Goal: Information Seeking & Learning: Learn about a topic

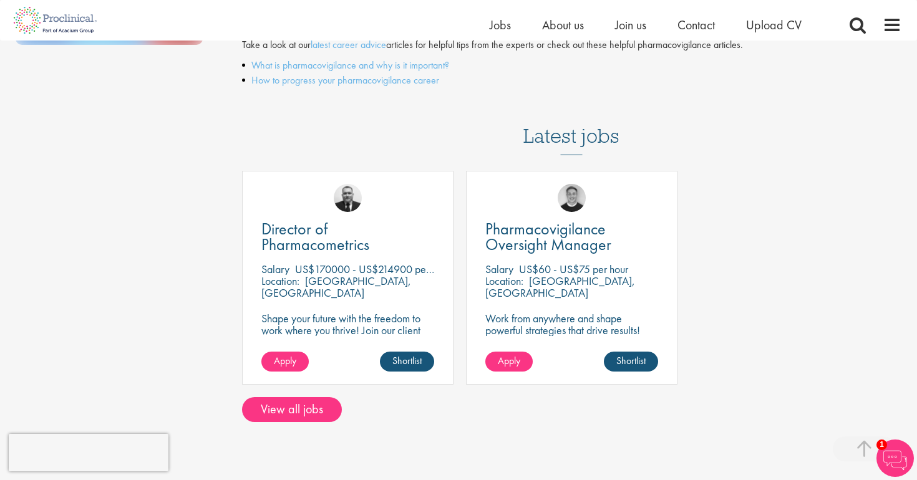
scroll to position [451, 0]
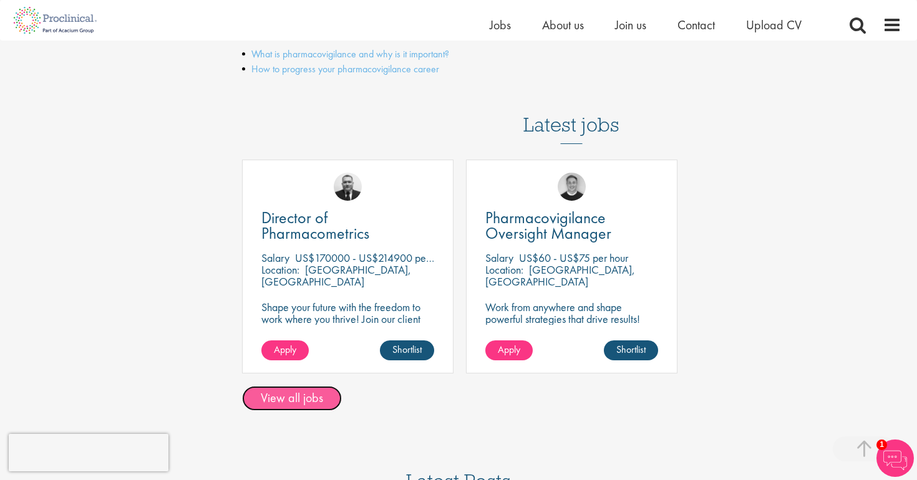
click at [309, 396] on link "View all jobs" at bounding box center [292, 398] width 100 height 25
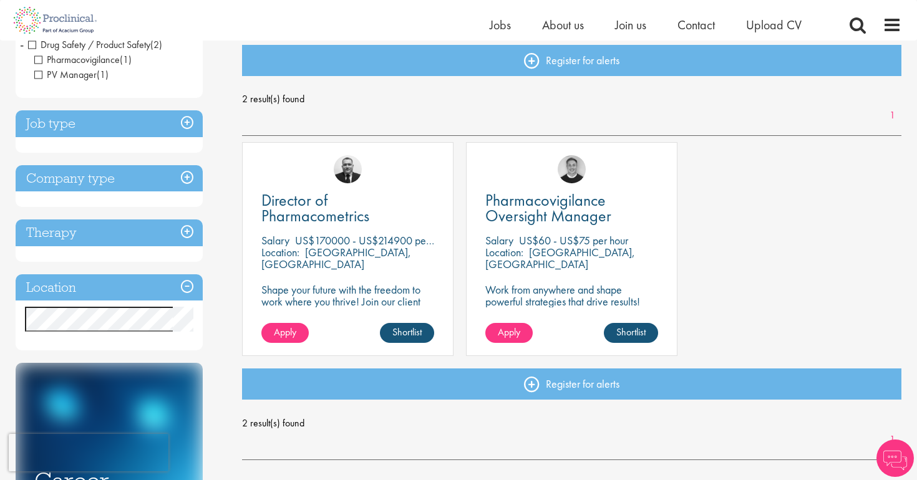
scroll to position [133, 0]
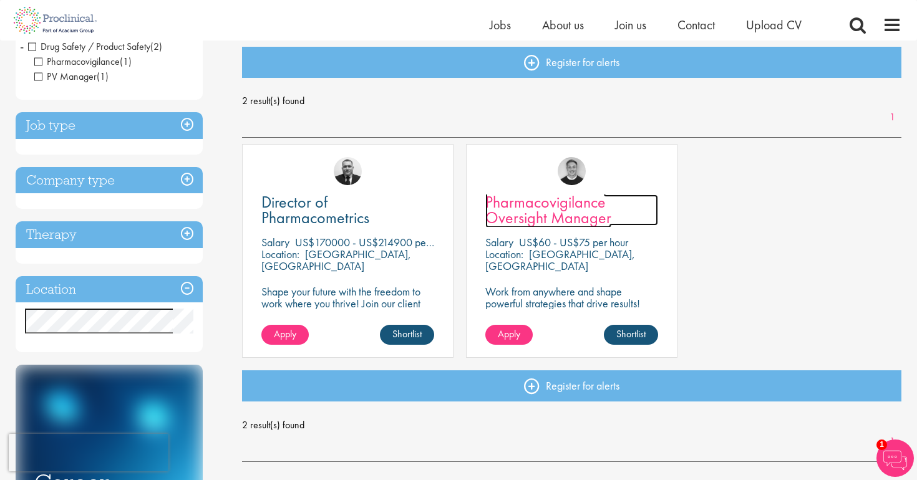
click at [568, 226] on span "Pharmacovigilance Oversight Manager" at bounding box center [548, 209] width 126 height 37
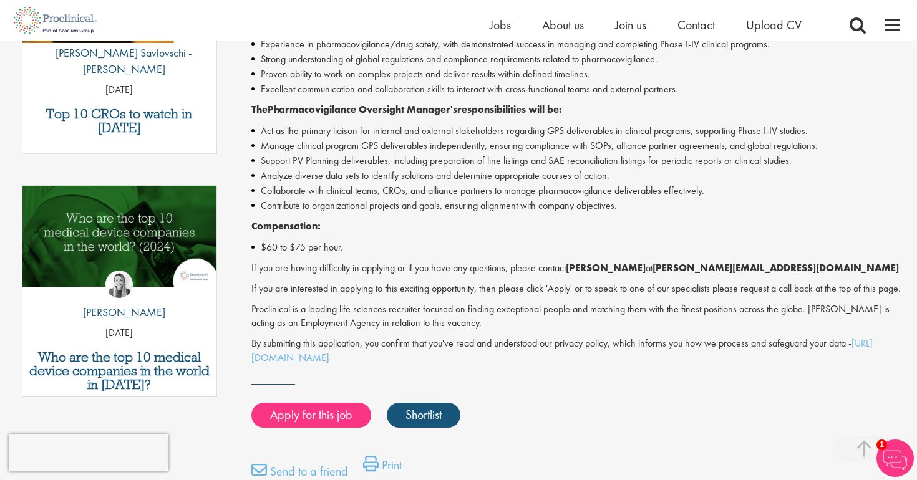
scroll to position [510, 0]
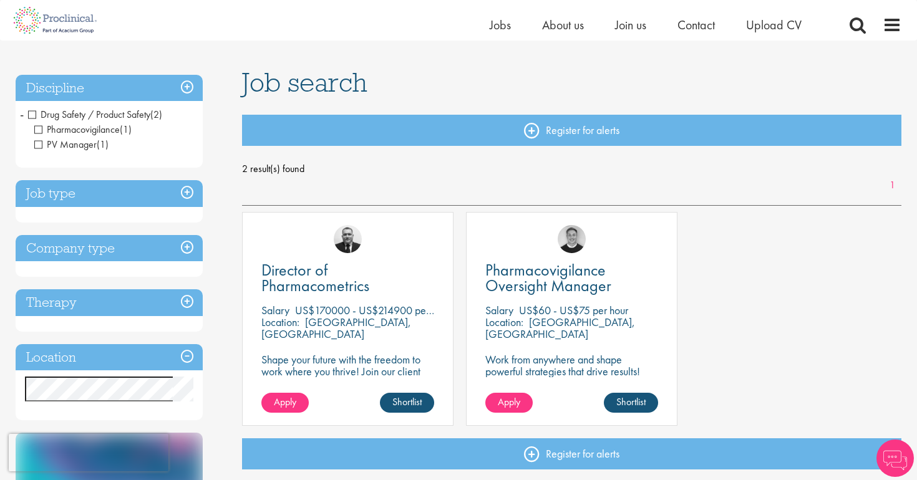
scroll to position [64, 0]
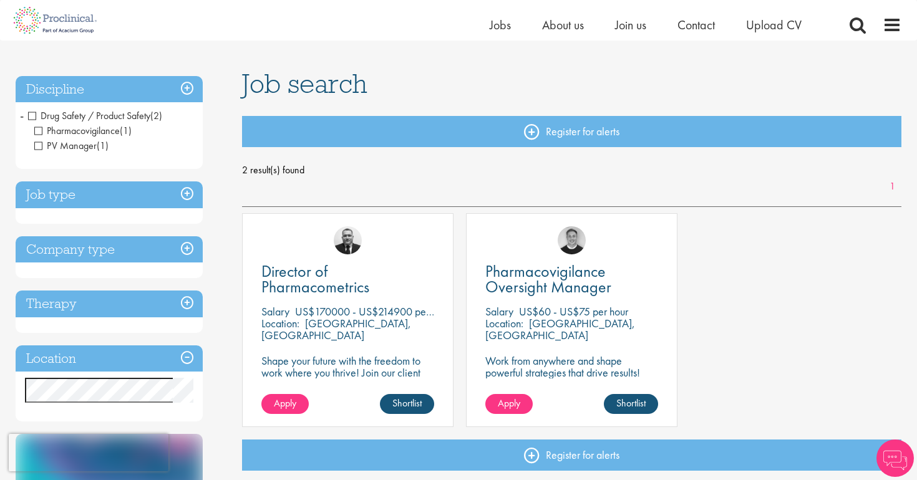
click at [189, 194] on h3 "Job type" at bounding box center [109, 194] width 187 height 27
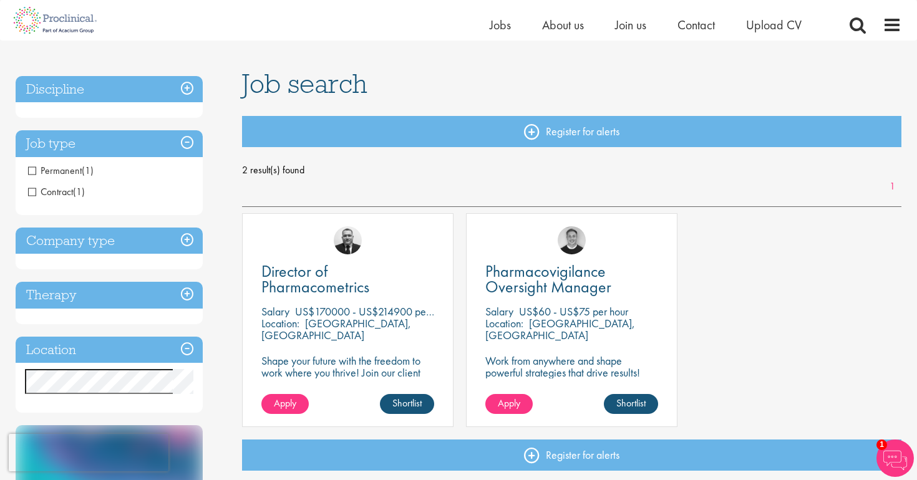
click at [185, 133] on h3 "Job type" at bounding box center [109, 143] width 187 height 27
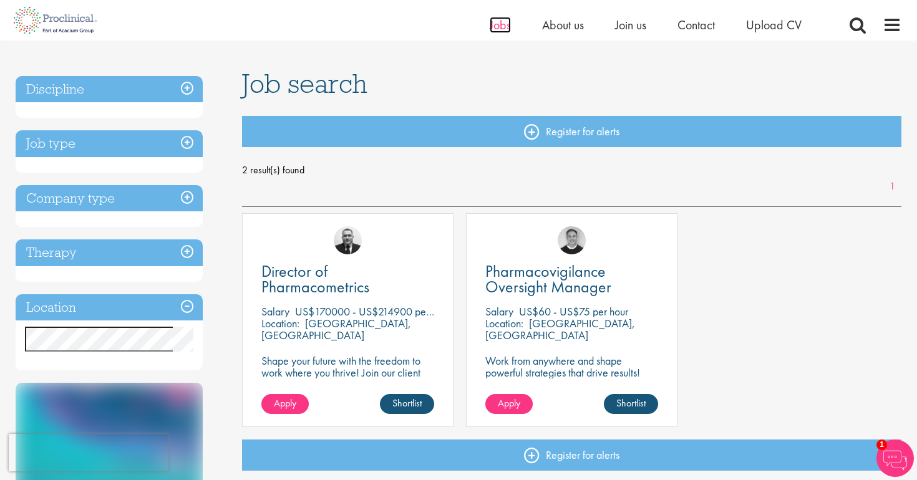
click at [489, 24] on span "Jobs" at bounding box center [499, 25] width 21 height 16
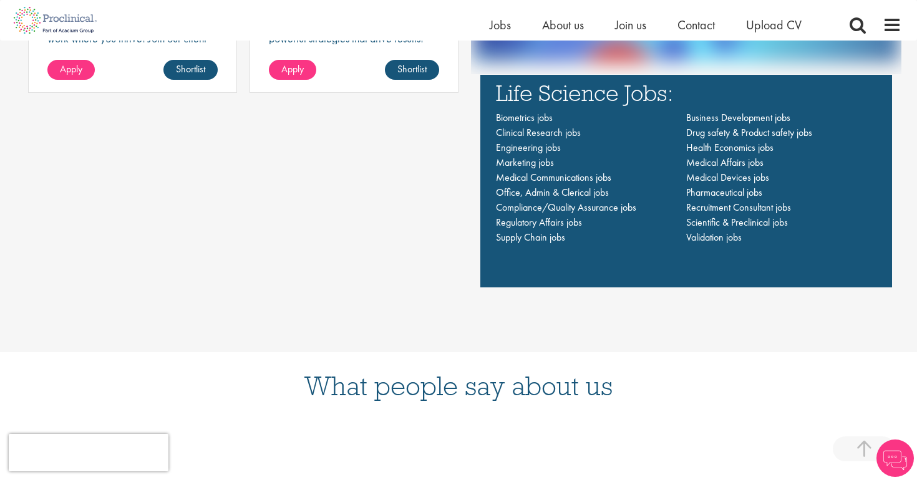
scroll to position [971, 0]
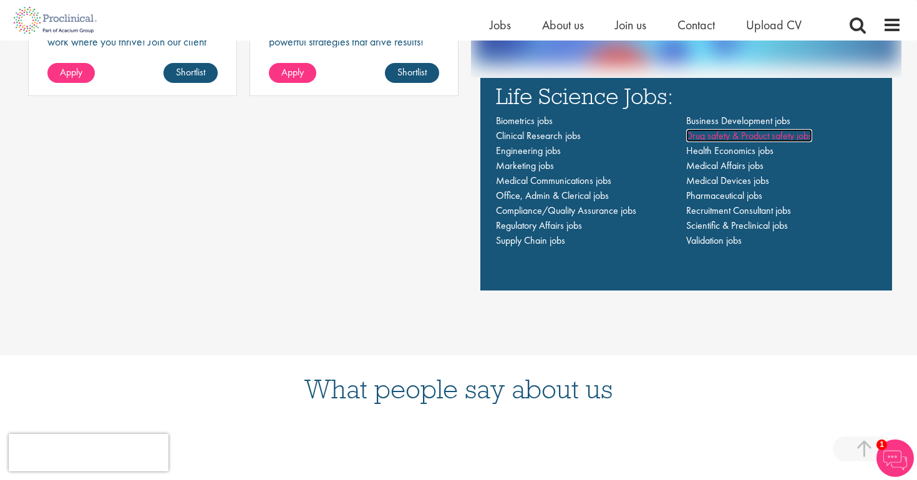
click at [746, 138] on span "Drug safety & Product safety jobs" at bounding box center [749, 135] width 126 height 13
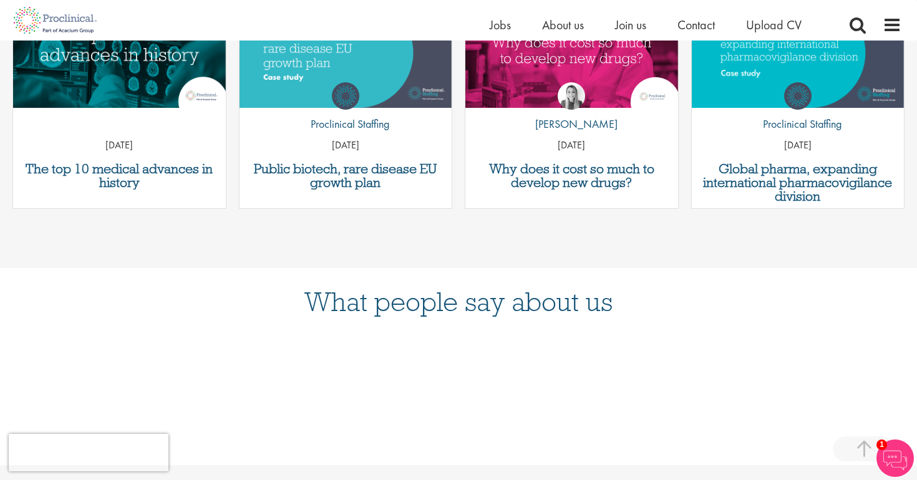
scroll to position [844, 0]
